Goal: Information Seeking & Learning: Learn about a topic

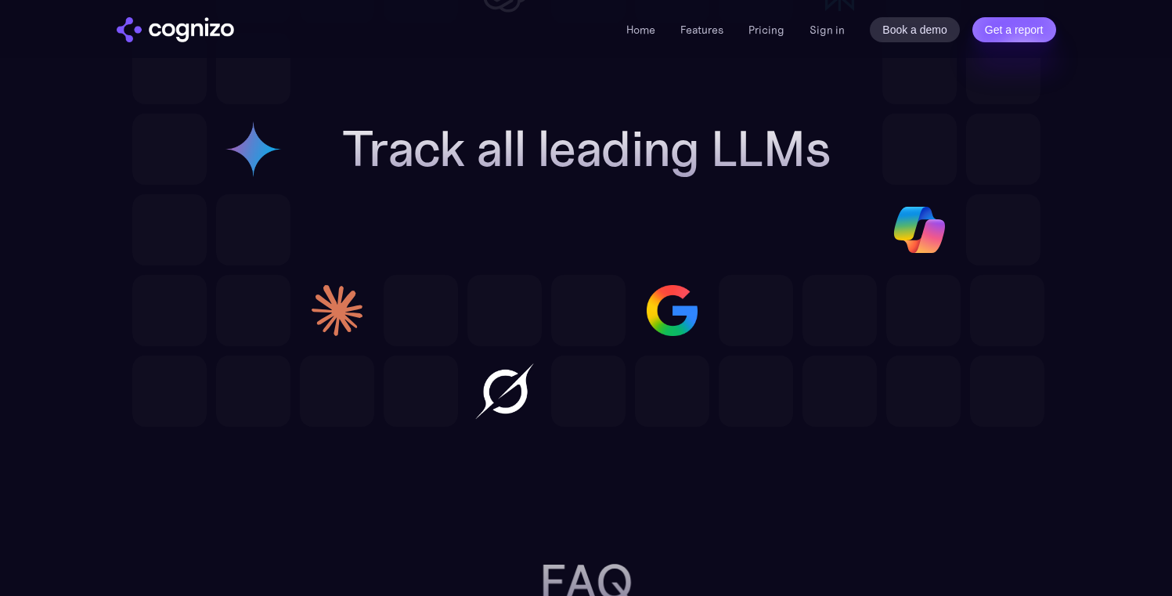
scroll to position [4878, 0]
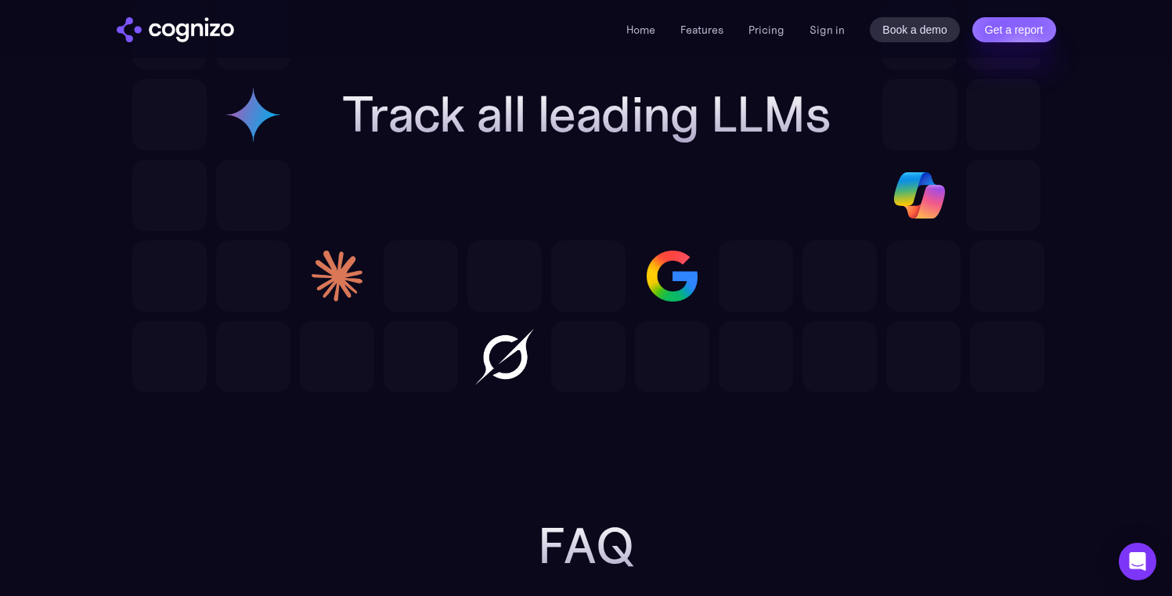
click at [769, 38] on li "Pricing" at bounding box center [766, 29] width 36 height 19
click at [768, 30] on link "Pricing" at bounding box center [766, 30] width 36 height 14
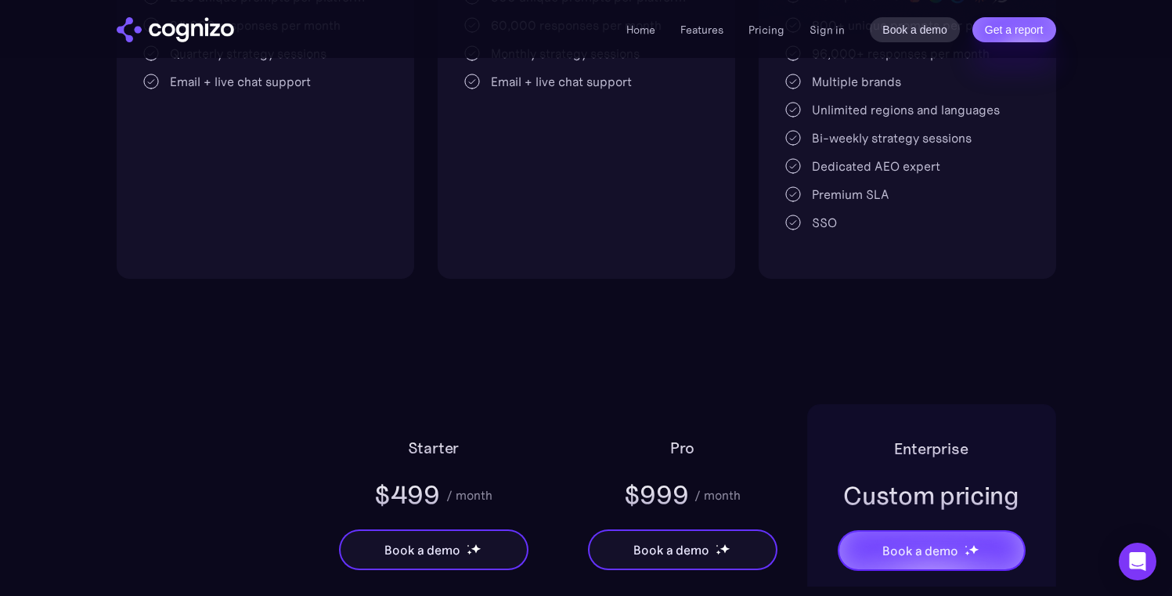
scroll to position [995, 0]
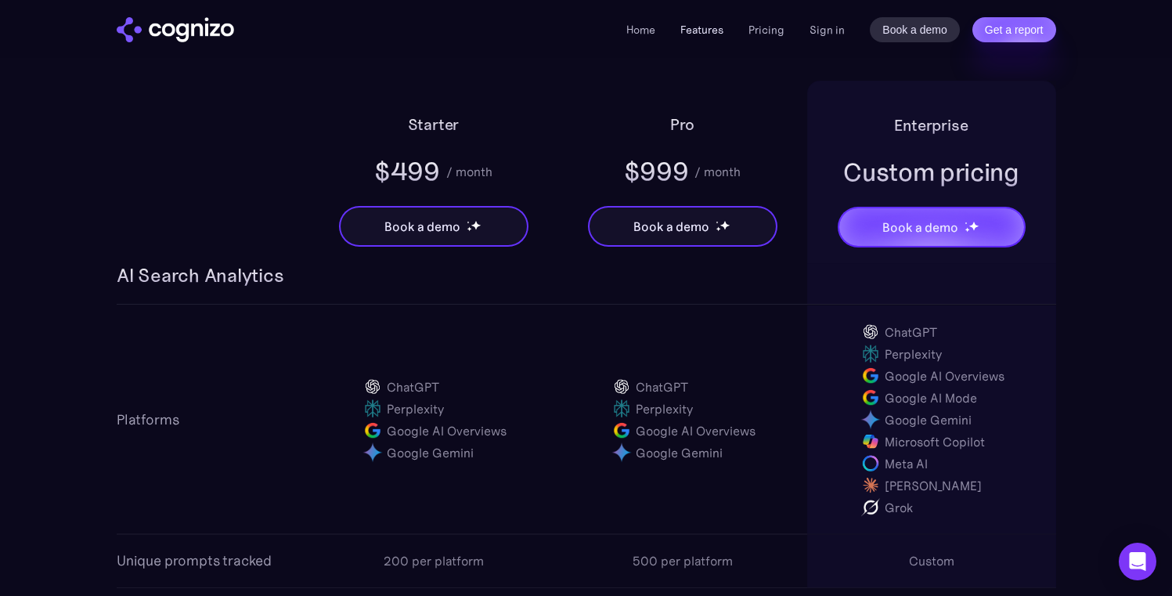
click at [706, 24] on link "Features" at bounding box center [701, 30] width 43 height 14
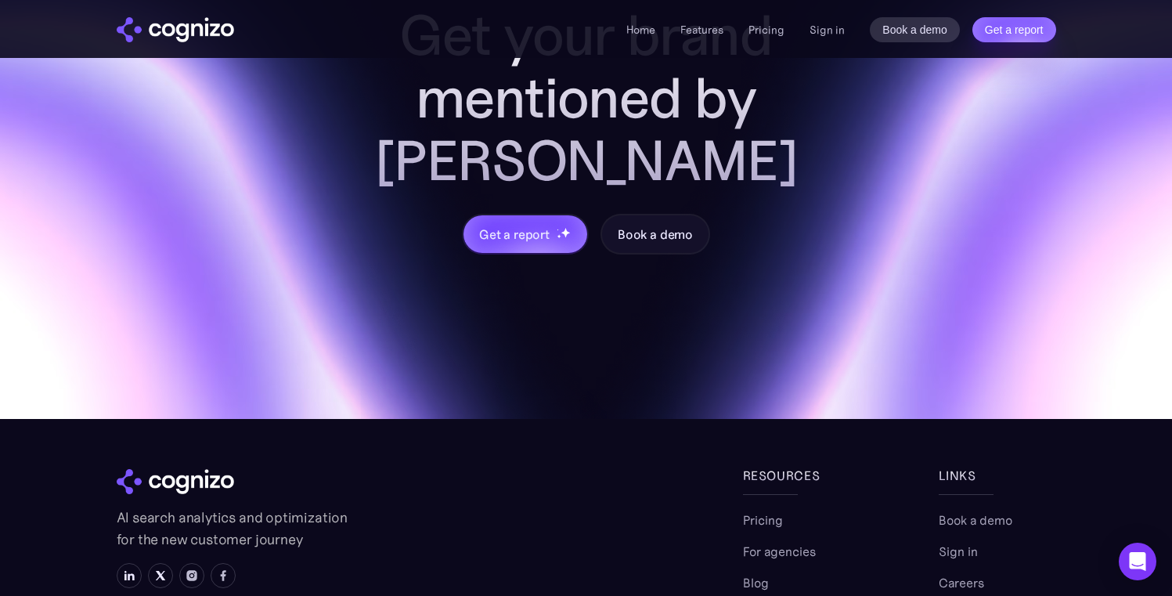
scroll to position [6650, 0]
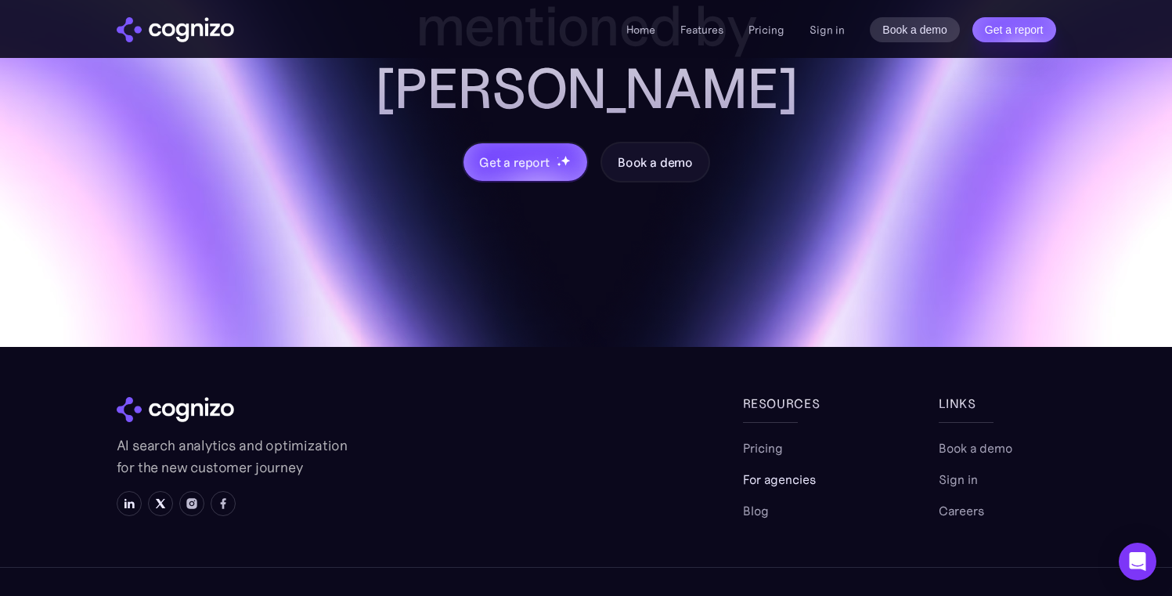
click at [766, 470] on link "For agencies" at bounding box center [779, 479] width 73 height 19
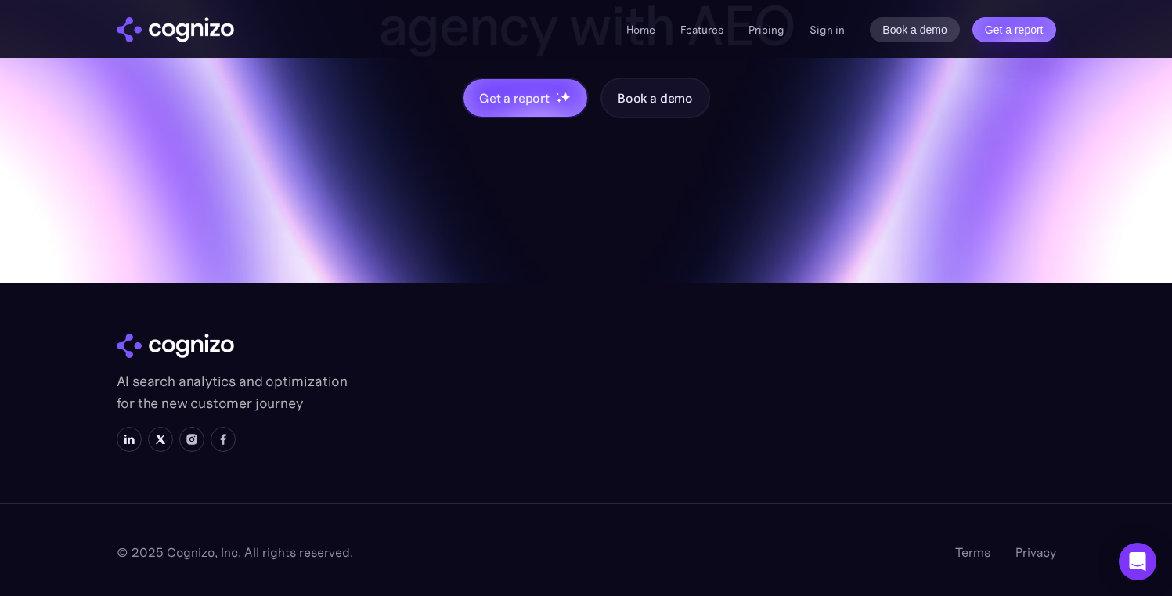
scroll to position [1868, 0]
